Goal: Task Accomplishment & Management: Manage account settings

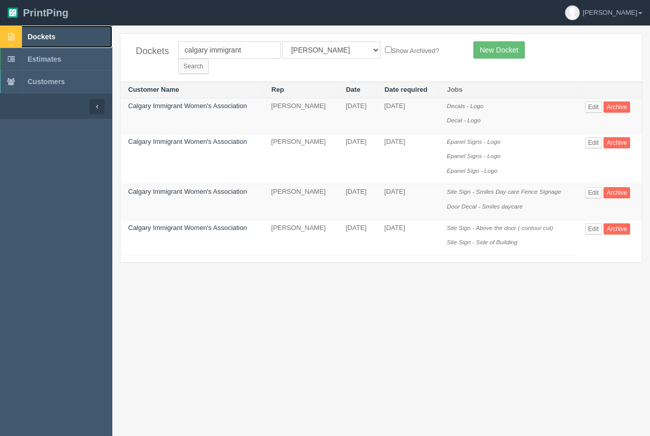
click at [55, 37] on link "Dockets" at bounding box center [56, 37] width 112 height 22
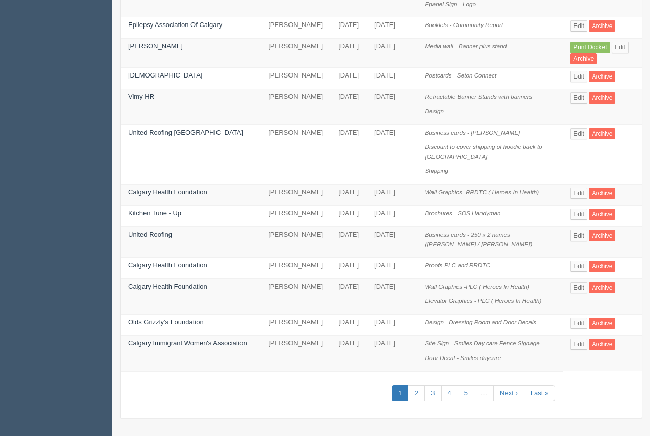
scroll to position [471, 0]
click at [153, 347] on link "Calgary Immigrant Women's Association" at bounding box center [187, 343] width 119 height 8
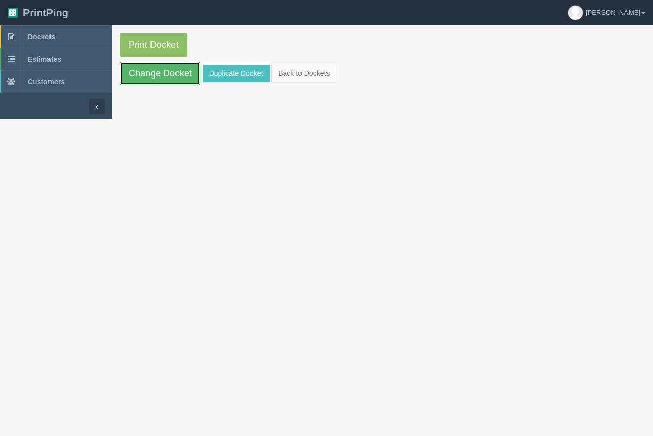
click at [153, 76] on link "Change Docket" at bounding box center [160, 73] width 81 height 23
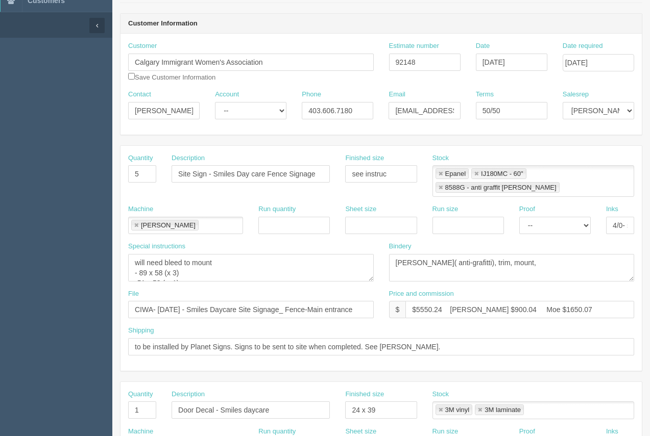
scroll to position [83, 0]
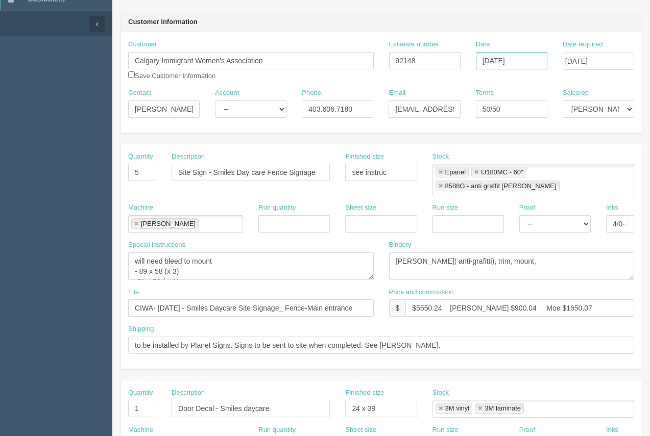
click at [525, 64] on input "[DATE]" at bounding box center [511, 60] width 71 height 17
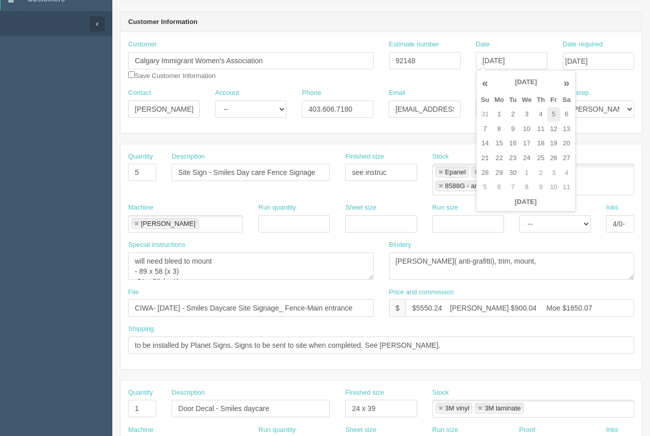
click at [549, 116] on td "5" at bounding box center [553, 114] width 12 height 15
type input "[DATE]"
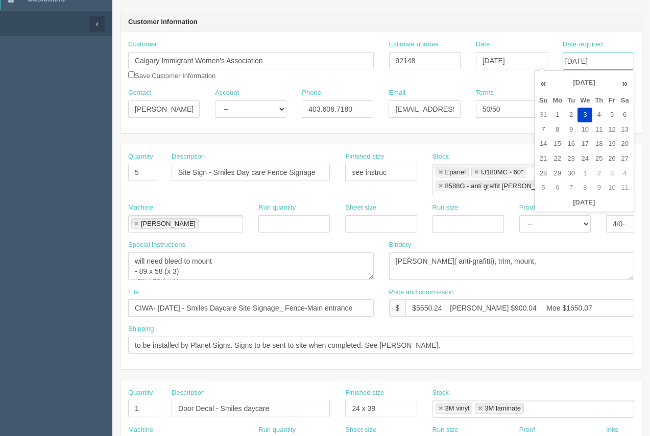
click at [599, 63] on input "[DATE]" at bounding box center [597, 61] width 71 height 17
click at [624, 83] on th "»" at bounding box center [624, 83] width 13 height 20
drag, startPoint x: 558, startPoint y: 132, endPoint x: 537, endPoint y: 46, distance: 87.7
click at [558, 132] on td "6" at bounding box center [557, 129] width 15 height 15
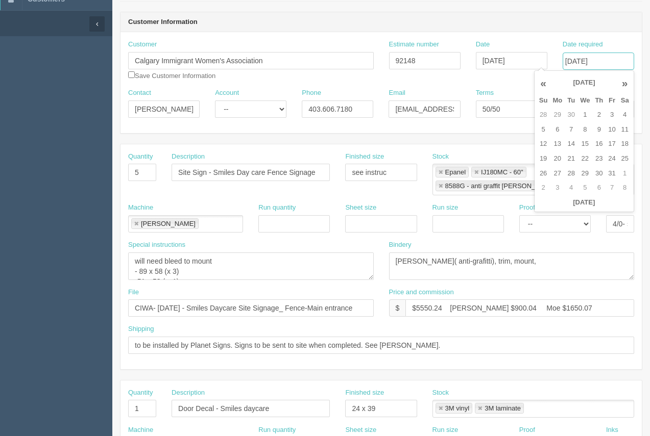
type input "[DATE]"
click at [525, 17] on header "Customer Information" at bounding box center [380, 22] width 521 height 20
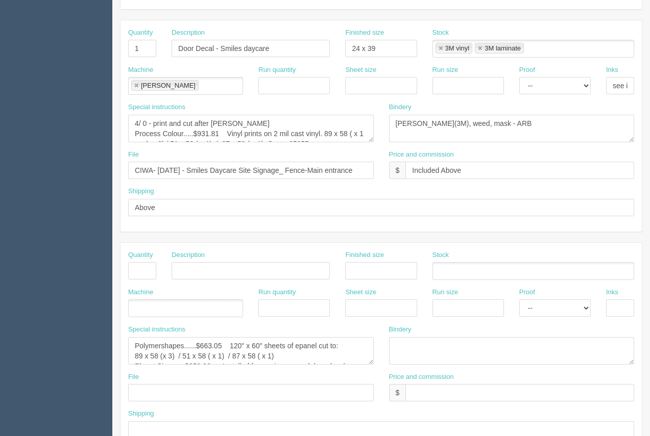
scroll to position [439, 0]
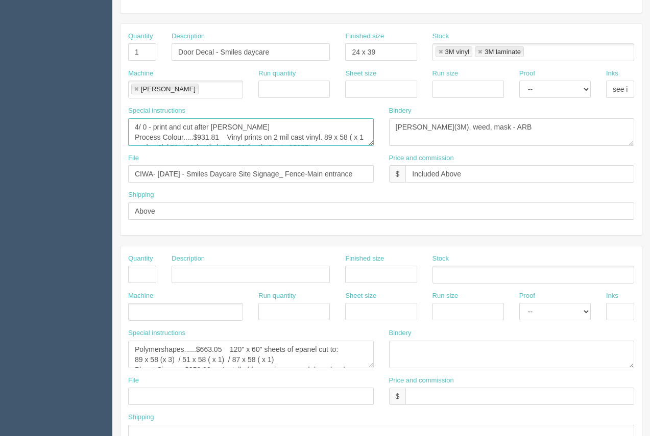
click at [168, 118] on textarea "4/ 0 - print and cut after [PERSON_NAME] Process Colour.....$931.81 Vinyl print…" at bounding box center [250, 132] width 245 height 28
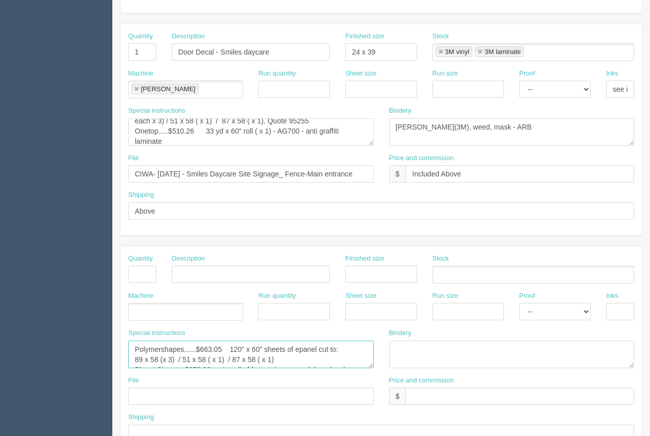
click at [165, 341] on textarea "Polymershapes......$663.05 120" x 60" sheets of epanel cut to: 89 x 58 (x 3) / …" at bounding box center [250, 355] width 245 height 28
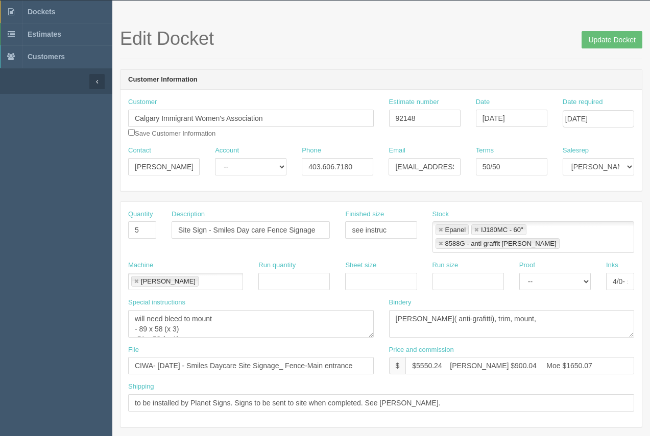
scroll to position [0, 0]
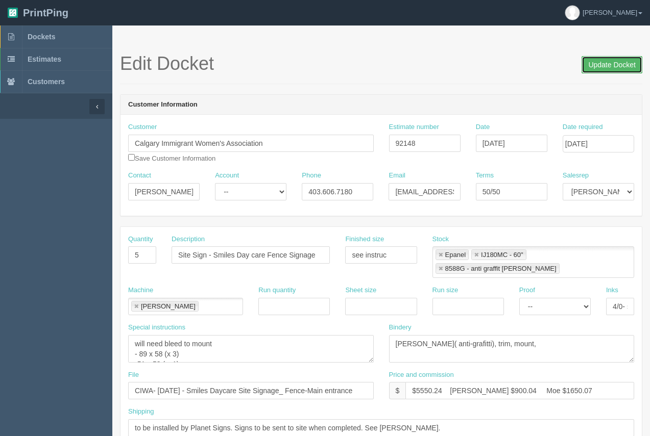
click at [607, 67] on input "Update Docket" at bounding box center [611, 64] width 61 height 17
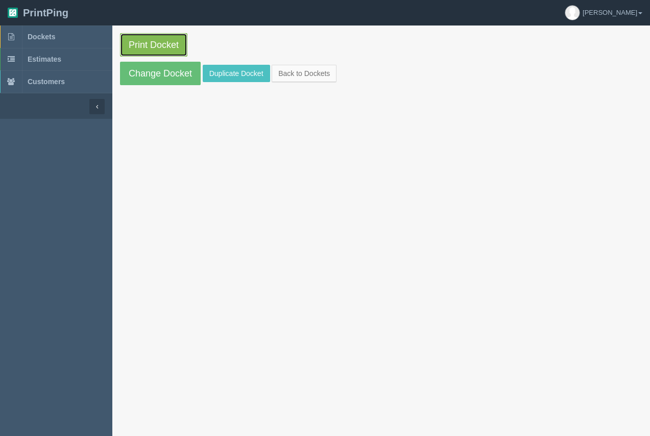
click at [156, 44] on link "Print Docket" at bounding box center [153, 44] width 67 height 23
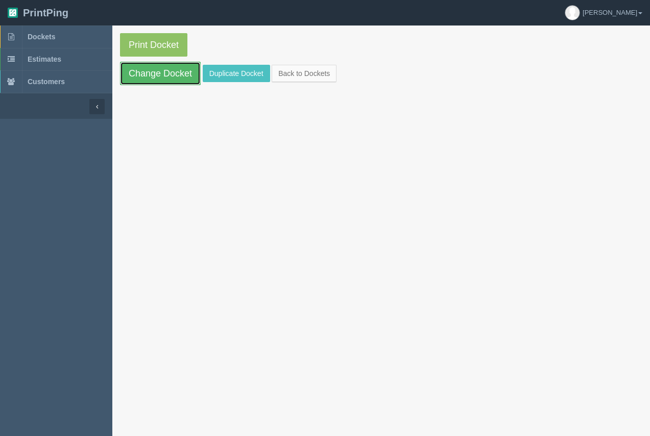
click at [167, 77] on link "Change Docket" at bounding box center [160, 73] width 81 height 23
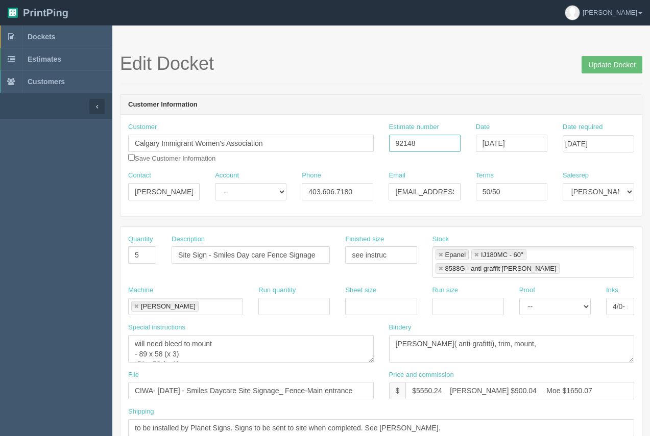
drag, startPoint x: 428, startPoint y: 143, endPoint x: 404, endPoint y: 139, distance: 24.3
click at [404, 139] on input "92148" at bounding box center [424, 143] width 71 height 17
type input "92304"
click at [587, 68] on input "Update Docket" at bounding box center [611, 64] width 61 height 17
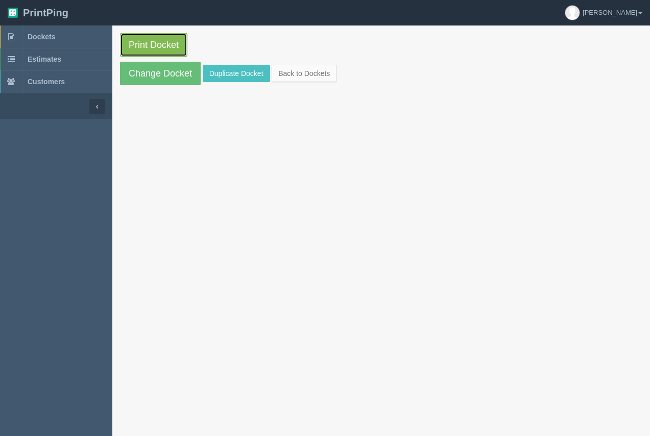
click at [160, 53] on link "Print Docket" at bounding box center [153, 44] width 67 height 23
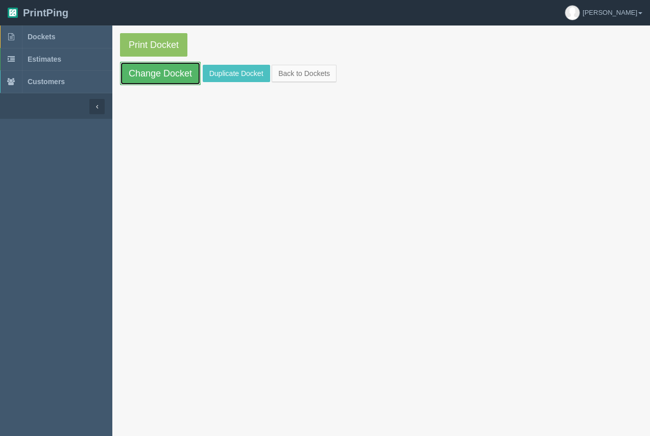
click at [163, 68] on link "Change Docket" at bounding box center [160, 73] width 81 height 23
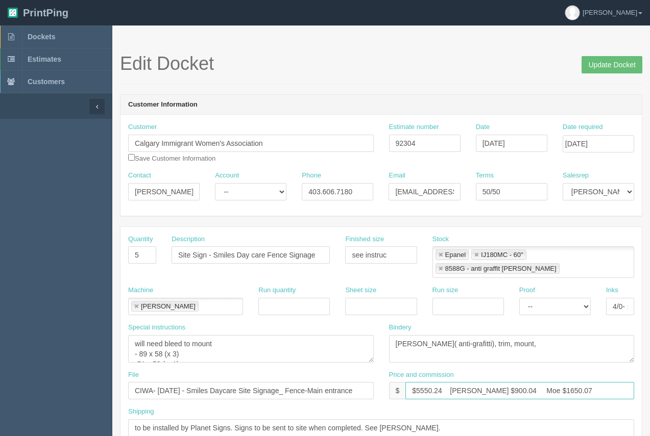
drag, startPoint x: 490, startPoint y: 379, endPoint x: 467, endPoint y: 374, distance: 23.4
click at [467, 382] on input "$5550.24 [PERSON_NAME] $900.04 Moe $1650.07" at bounding box center [519, 390] width 229 height 17
drag, startPoint x: 553, startPoint y: 377, endPoint x: 518, endPoint y: 375, distance: 34.8
click at [518, 382] on input "$5550.24 Arif $877.85 Moe $1650.07" at bounding box center [519, 390] width 229 height 17
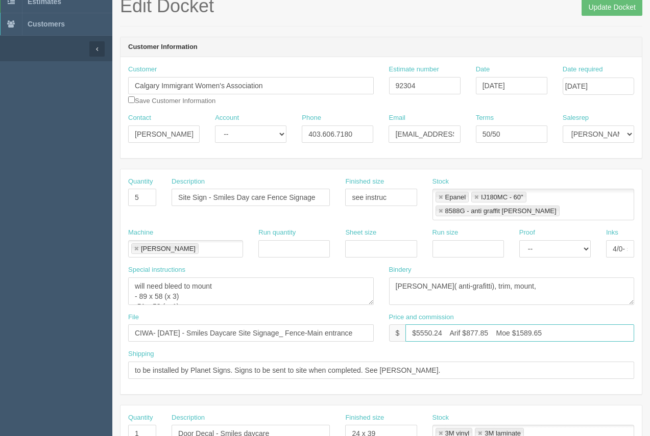
scroll to position [48, 0]
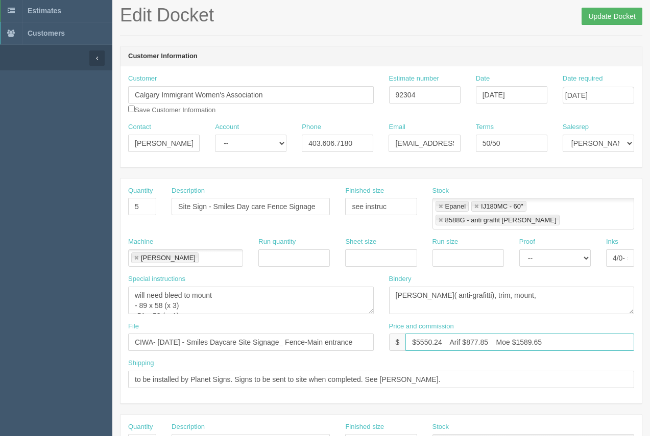
type input "$5550.24 Arif $877.85 Moe $1589.65"
drag, startPoint x: 598, startPoint y: 18, endPoint x: 540, endPoint y: 33, distance: 60.2
click at [598, 18] on input "Update Docket" at bounding box center [611, 16] width 61 height 17
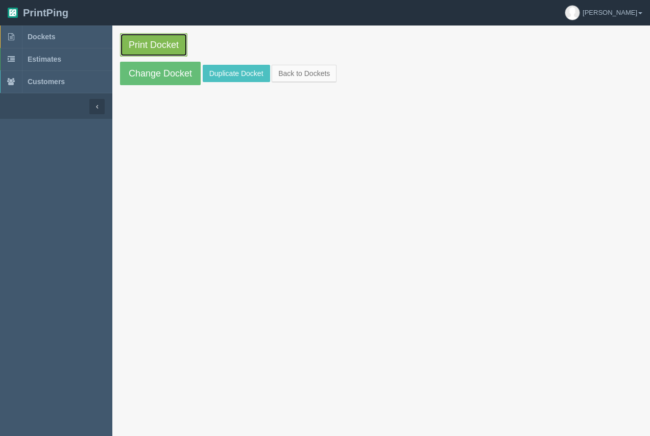
click at [123, 35] on link "Print Docket" at bounding box center [153, 44] width 67 height 23
